Goal: Find contact information: Find contact information

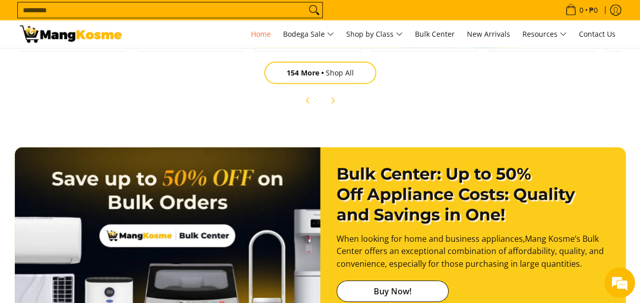
scroll to position [1834, 0]
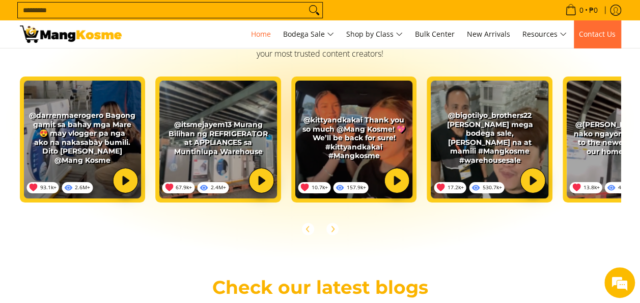
click at [588, 38] on span "Contact Us" at bounding box center [597, 34] width 37 height 10
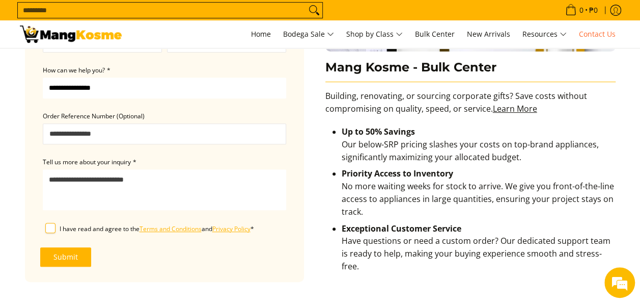
scroll to position [204, 0]
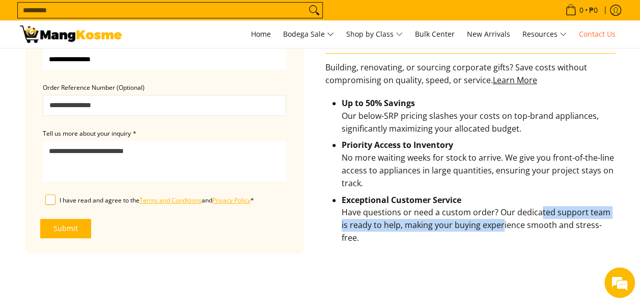
drag, startPoint x: 538, startPoint y: 215, endPoint x: 551, endPoint y: 215, distance: 12.7
click at [551, 215] on li "Exceptional Customer Service Have questions or need a custom order? Our dedicat…" at bounding box center [479, 221] width 274 height 55
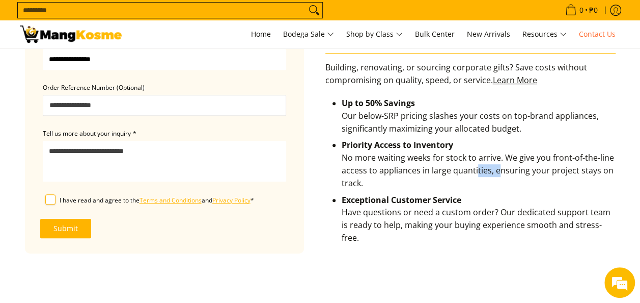
drag, startPoint x: 551, startPoint y: 215, endPoint x: 501, endPoint y: 167, distance: 69.2
click at [501, 167] on li "Priority Access to Inventory No more waiting weeks for stock to arrive. We give…" at bounding box center [479, 166] width 274 height 55
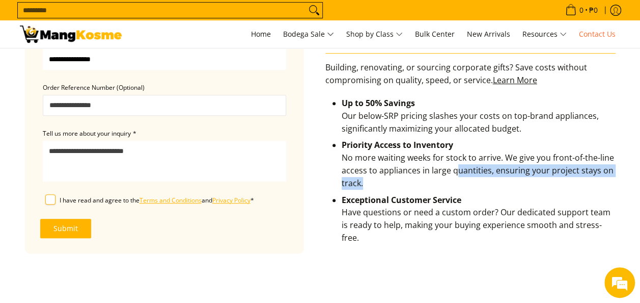
drag, startPoint x: 501, startPoint y: 167, endPoint x: 468, endPoint y: 176, distance: 34.8
click at [468, 176] on li "Priority Access to Inventory No more waiting weeks for stock to arrive. We give…" at bounding box center [479, 166] width 274 height 55
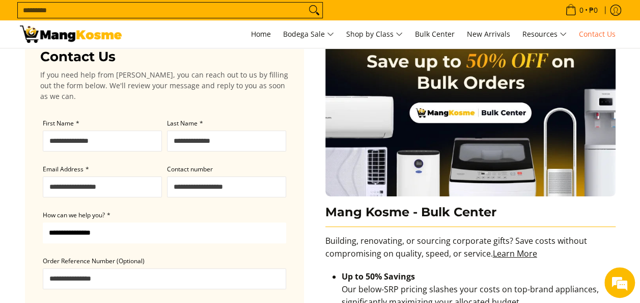
scroll to position [0, 0]
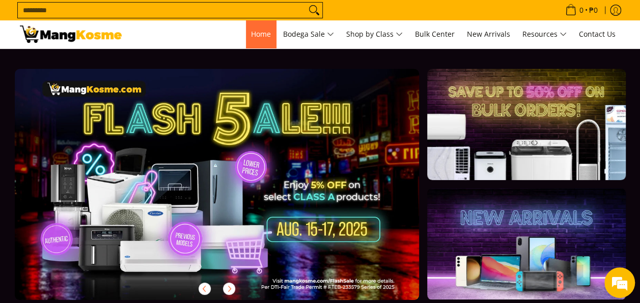
click at [256, 39] on link "Home" at bounding box center [261, 34] width 30 height 28
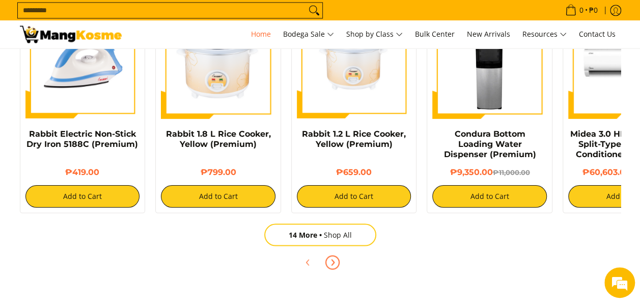
click at [332, 269] on button "Next" at bounding box center [332, 262] width 22 height 22
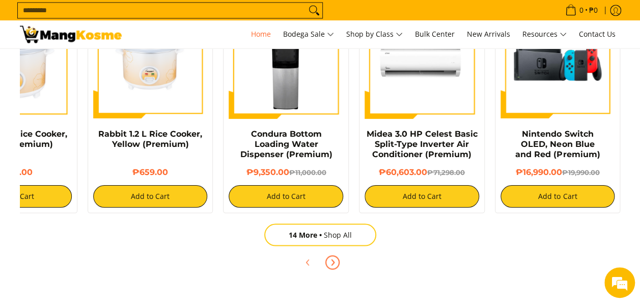
click at [333, 262] on icon "Next" at bounding box center [333, 262] width 3 height 6
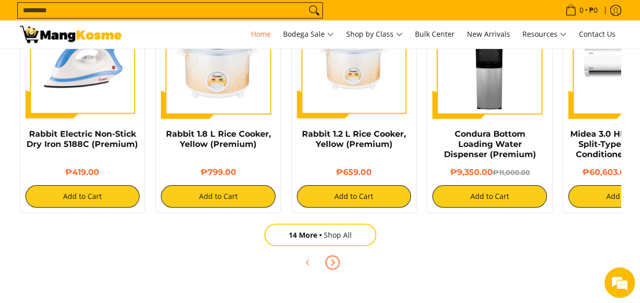
click at [336, 261] on icon "Next" at bounding box center [333, 262] width 8 height 8
